Goal: Task Accomplishment & Management: Manage account settings

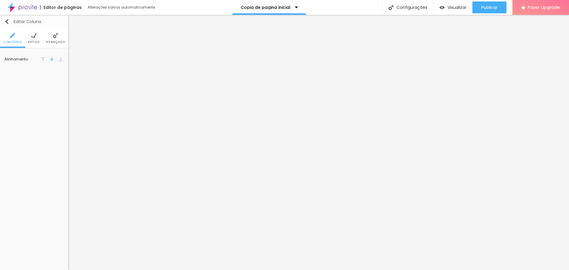
click at [7, 21] on img "button" at bounding box center [6, 21] width 5 height 5
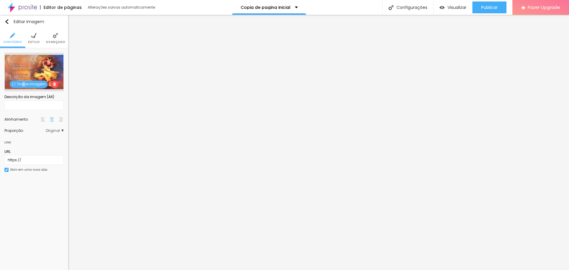
click at [24, 82] on span "Trocar imagem" at bounding box center [29, 84] width 38 height 7
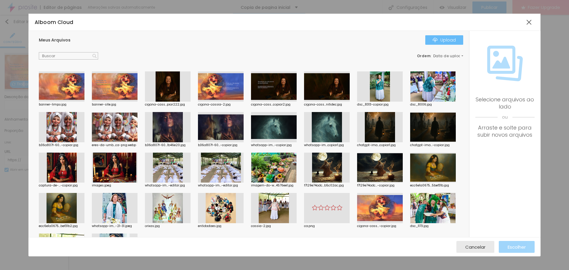
click at [455, 39] on div "Upload" at bounding box center [444, 40] width 23 height 5
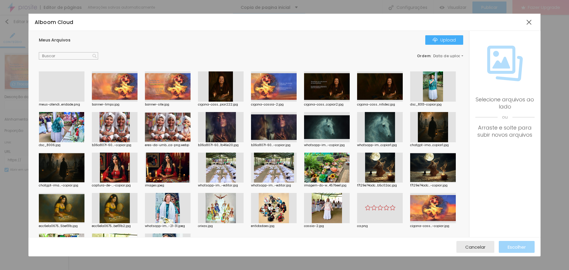
click at [73, 102] on div at bounding box center [62, 102] width 46 height 0
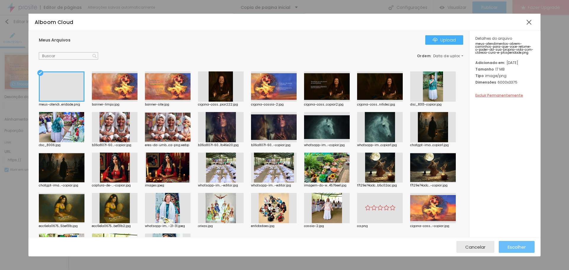
click at [523, 245] on span "Escolher" at bounding box center [517, 246] width 18 height 5
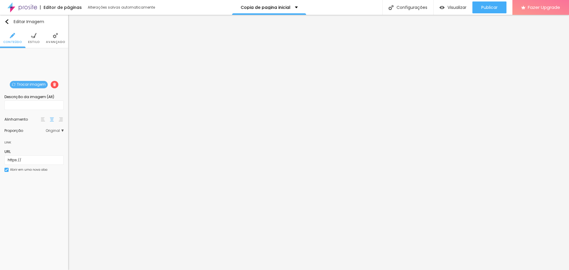
click at [32, 84] on span "Trocar imagem" at bounding box center [29, 84] width 38 height 7
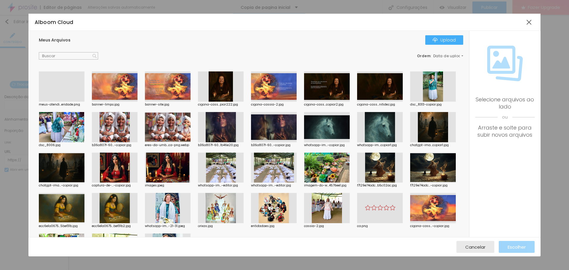
click at [67, 102] on div at bounding box center [62, 102] width 46 height 0
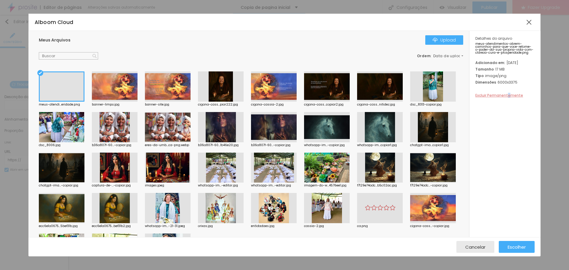
click at [509, 98] on span "Excluir Permanentemente" at bounding box center [499, 95] width 48 height 5
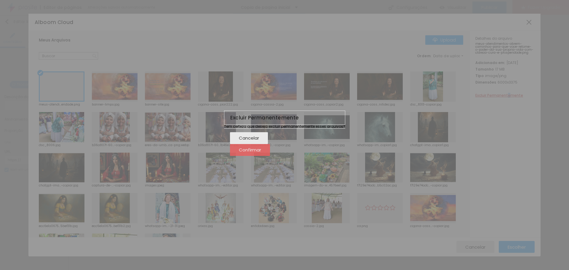
click at [261, 152] on span "Confirmar" at bounding box center [250, 149] width 22 height 5
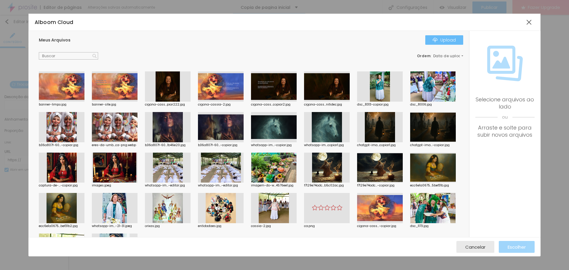
click at [440, 39] on div "Upload" at bounding box center [444, 40] width 23 height 5
click at [473, 247] on span "Cancelar" at bounding box center [475, 246] width 20 height 5
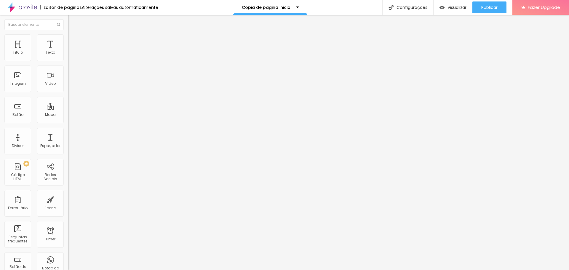
click at [68, 51] on span "Trocar imagem" at bounding box center [84, 48] width 32 height 5
click at [487, 3] on div "Publicar" at bounding box center [489, 7] width 16 height 12
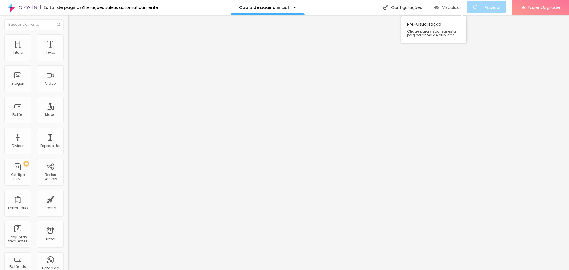
click at [461, 7] on span "Visualizar" at bounding box center [451, 7] width 19 height 5
click at [68, 51] on span "Trocar imagem" at bounding box center [84, 48] width 32 height 5
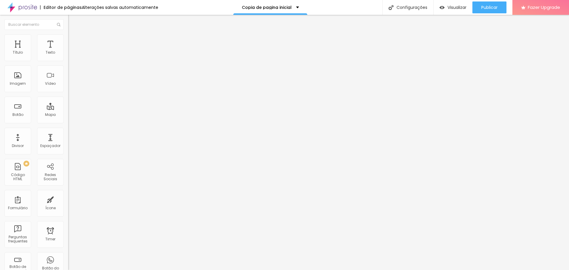
click at [493, 4] on div "Publicar" at bounding box center [489, 7] width 16 height 12
click at [451, 8] on span "Visualizar" at bounding box center [456, 7] width 19 height 5
click at [73, 23] on img "button" at bounding box center [75, 21] width 5 height 5
click at [487, 7] on span "Publicar" at bounding box center [489, 7] width 16 height 5
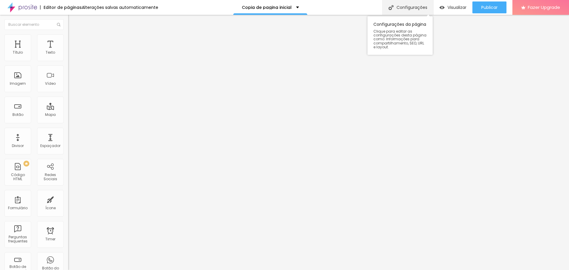
click at [418, 7] on div "Configurações" at bounding box center [407, 7] width 51 height 15
drag, startPoint x: 349, startPoint y: 107, endPoint x: 244, endPoint y: 108, distance: 104.9
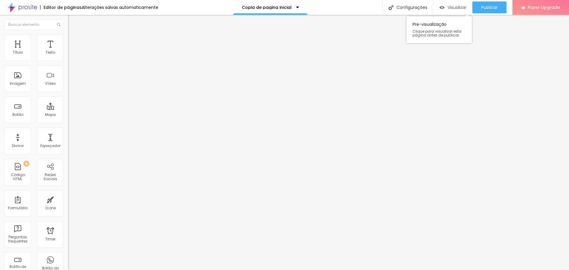
click at [455, 7] on span "Visualizar" at bounding box center [456, 7] width 19 height 5
